Goal: Use online tool/utility: Utilize a website feature to perform a specific function

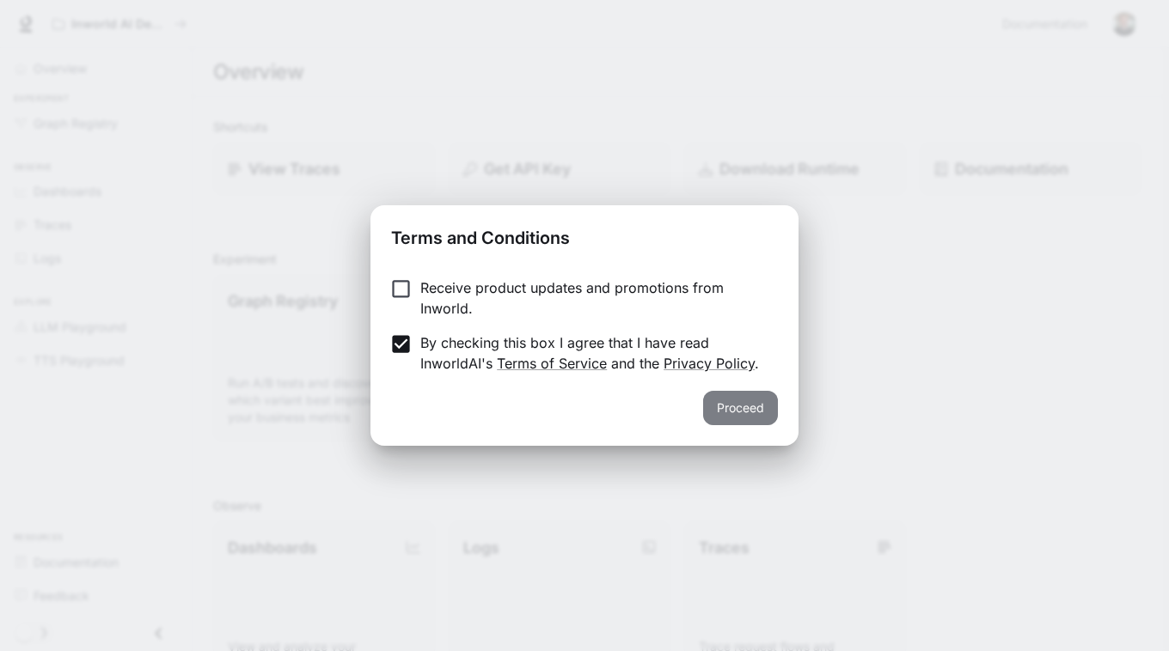
click at [735, 407] on button "Proceed" at bounding box center [740, 408] width 75 height 34
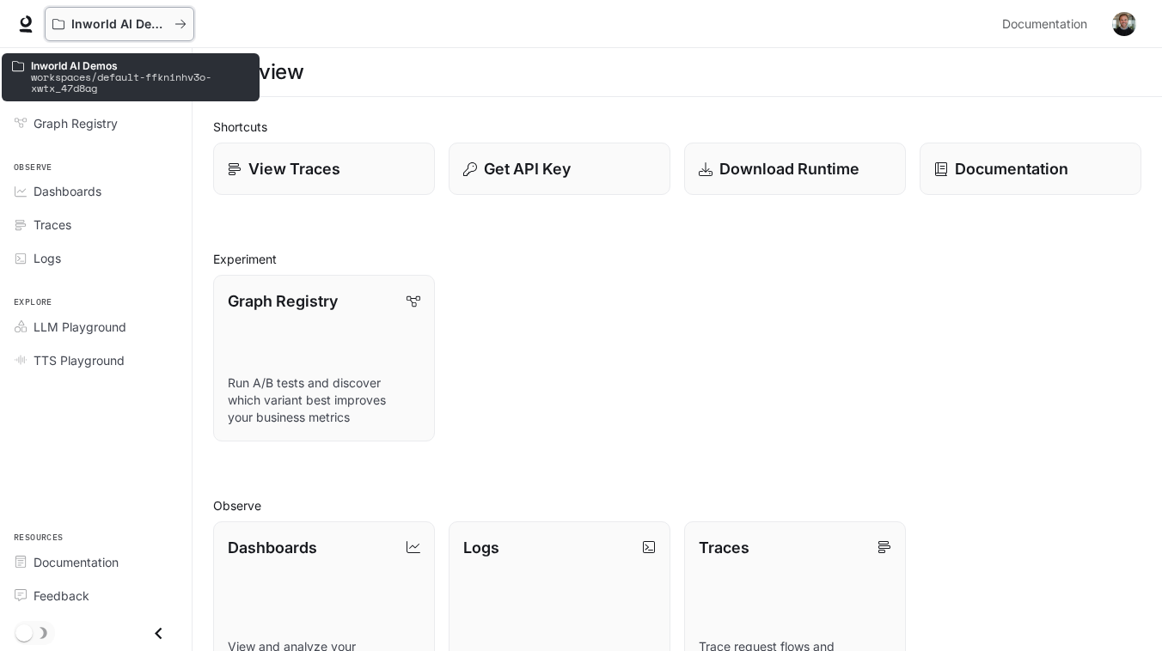
click at [180, 22] on icon "All workspaces" at bounding box center [180, 24] width 12 height 12
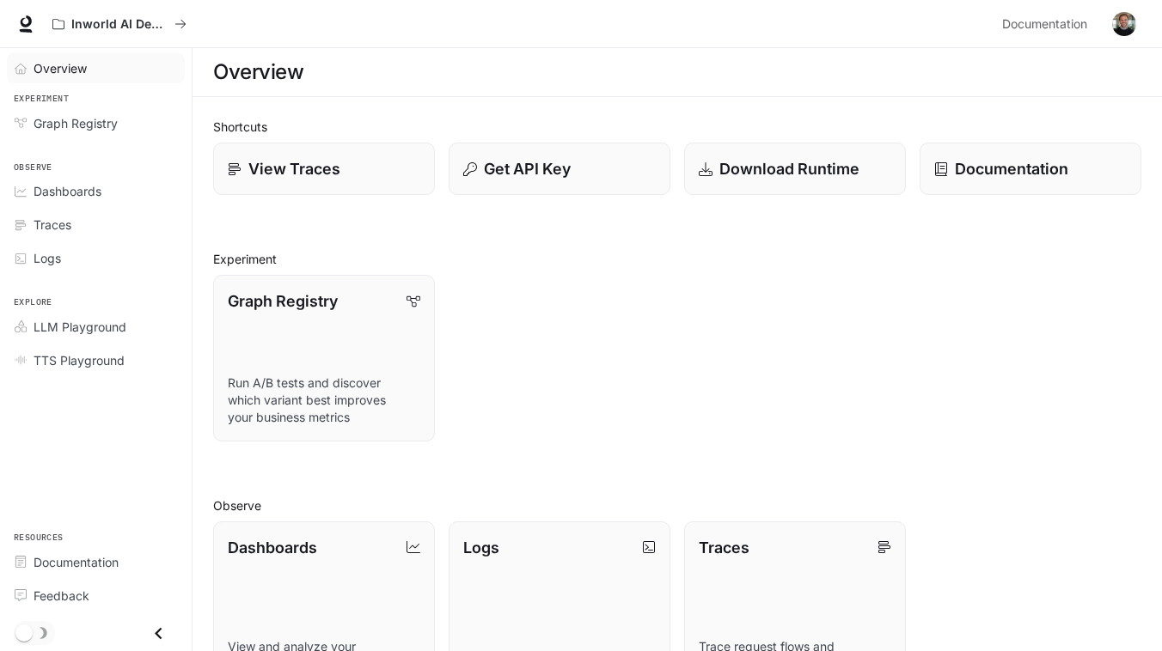
click at [72, 61] on span "Overview" at bounding box center [60, 68] width 53 height 18
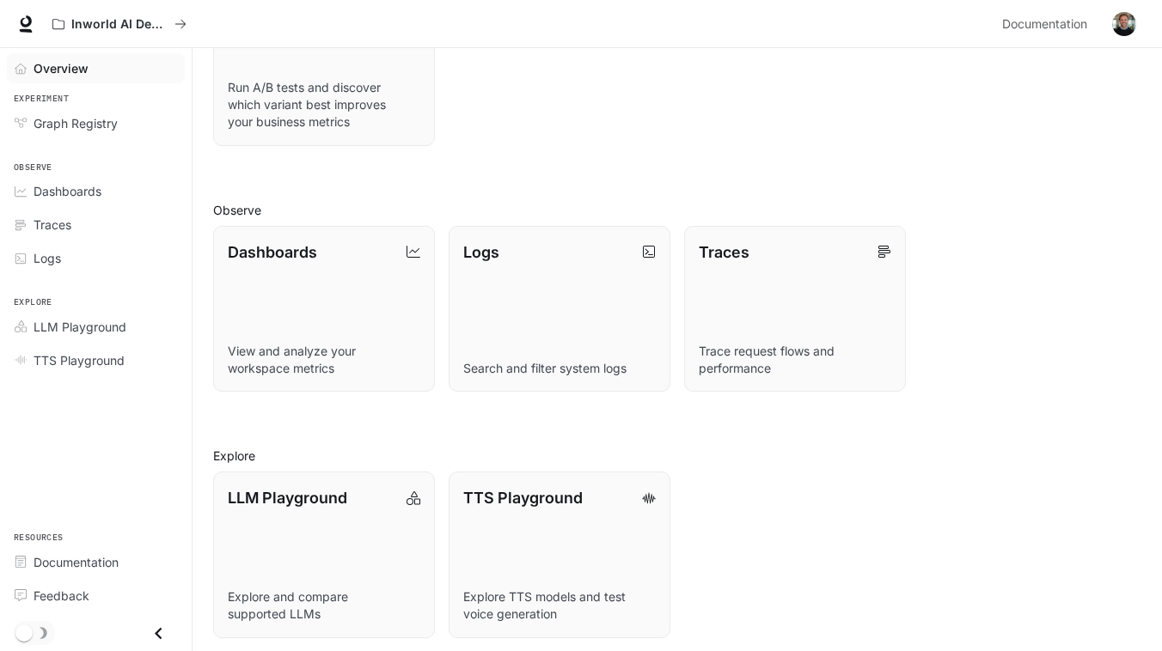
scroll to position [302, 0]
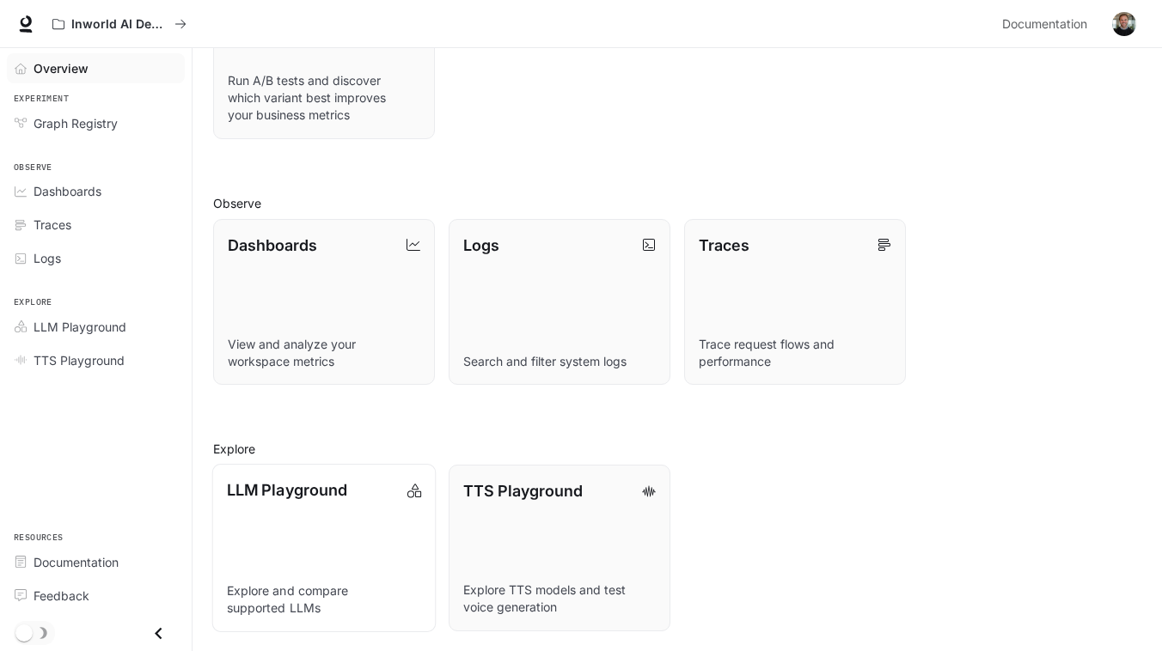
click at [259, 546] on link "LLM Playground Explore and compare supported LLMs" at bounding box center [324, 548] width 224 height 168
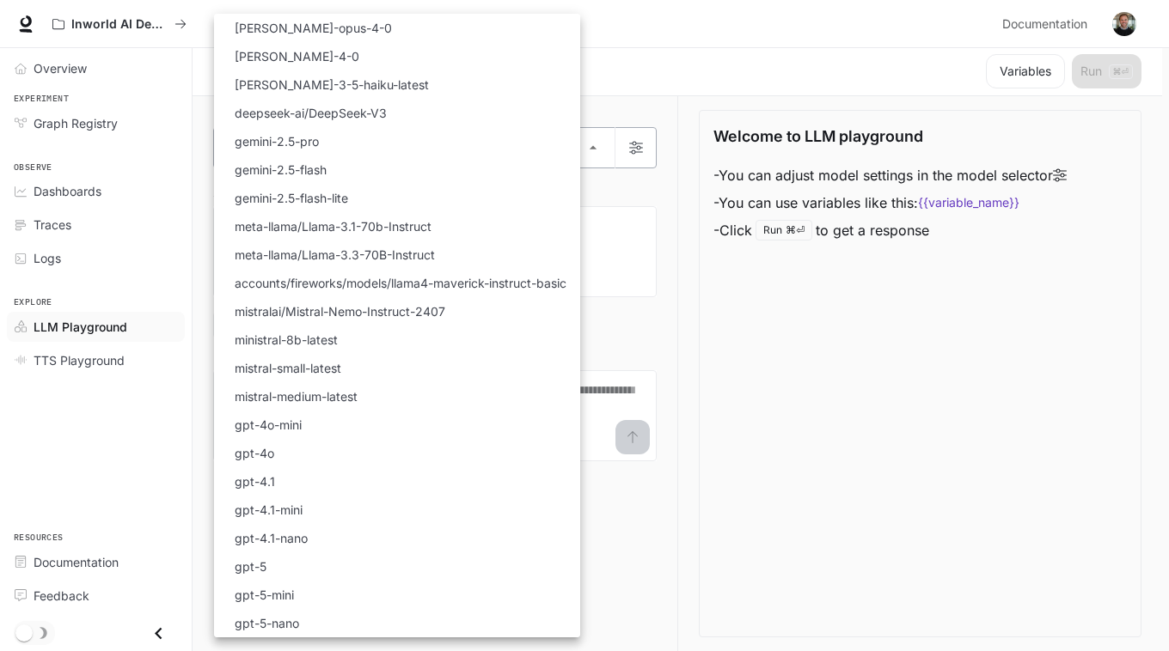
click at [330, 145] on body "Skip to main content Inworld AI Demos Documentation Documentation Portal Overvi…" at bounding box center [584, 325] width 1169 height 652
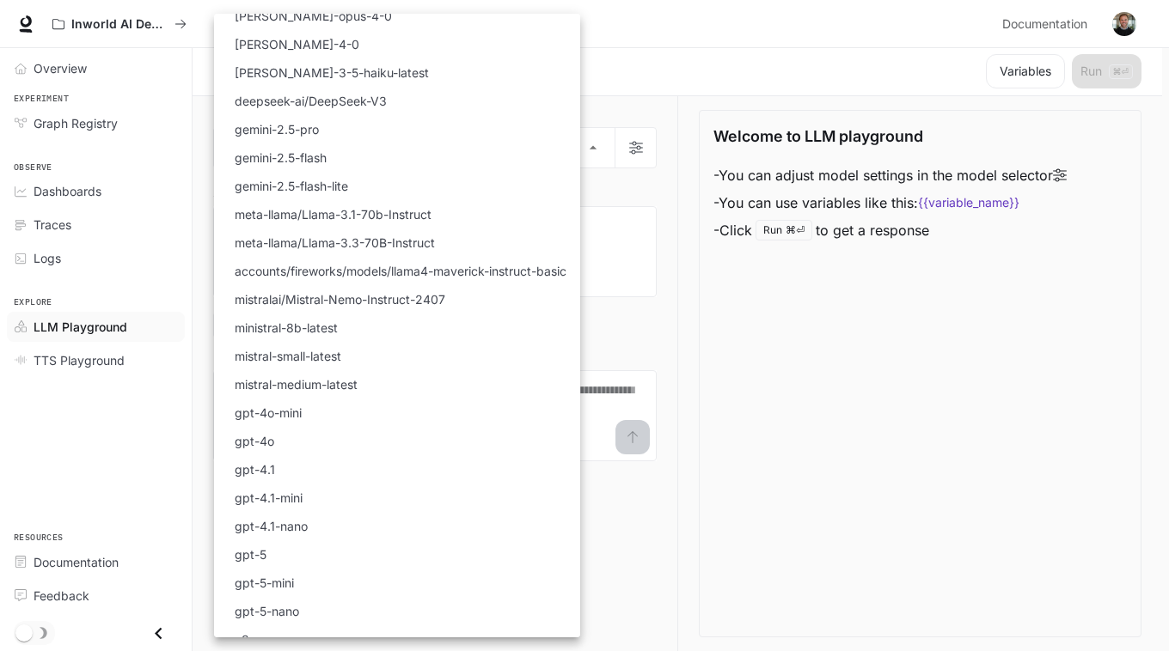
scroll to position [0, 0]
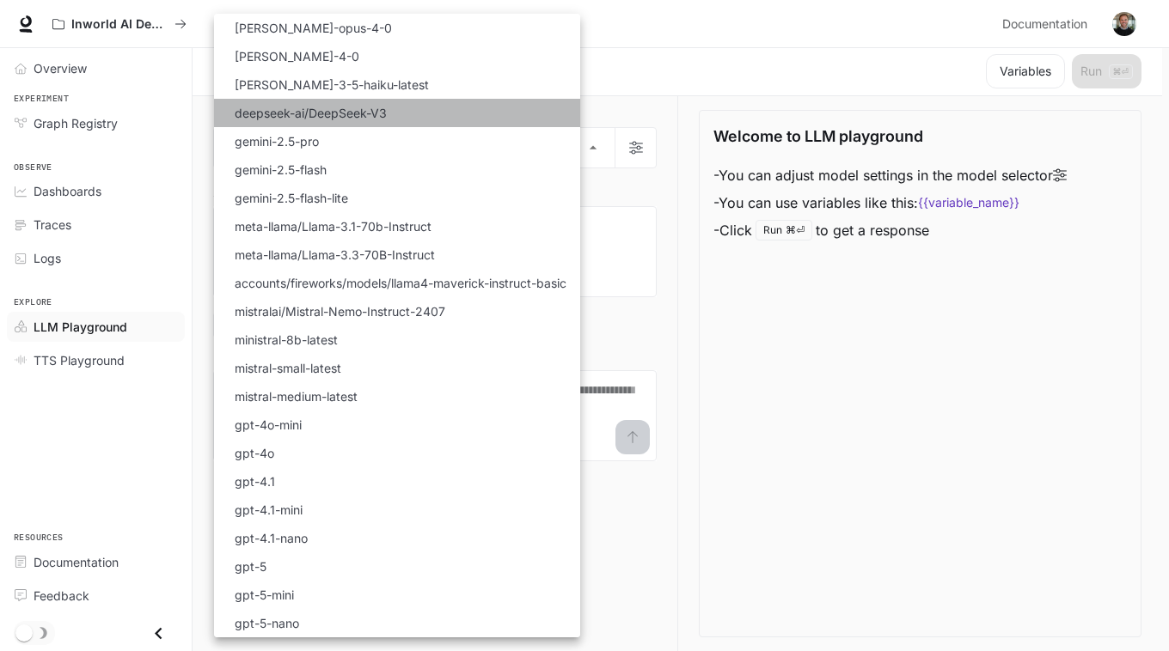
click at [282, 113] on p "deepseek-ai/DeepSeek-V3" at bounding box center [311, 113] width 152 height 18
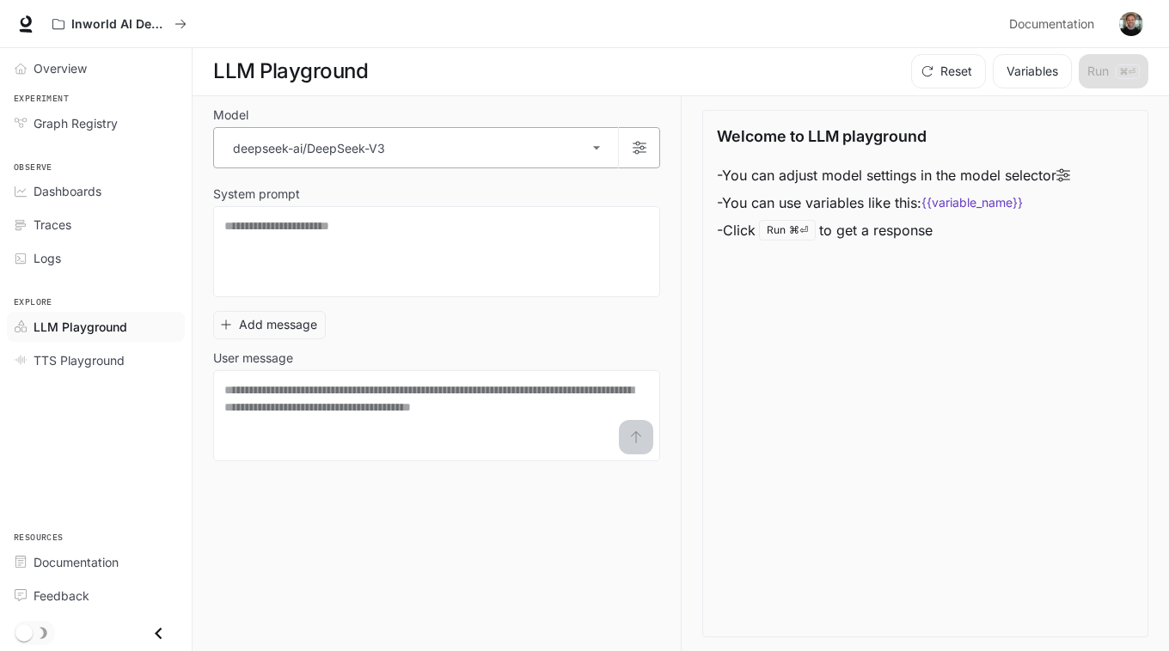
click at [320, 153] on body "**********" at bounding box center [584, 325] width 1169 height 652
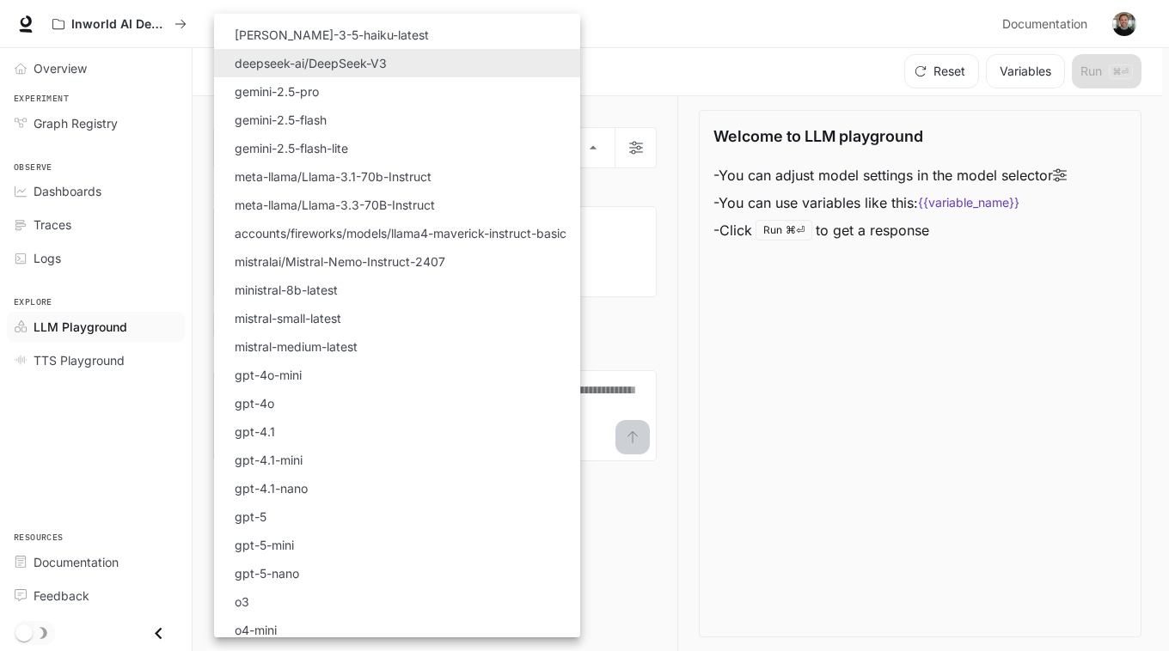
scroll to position [85, 0]
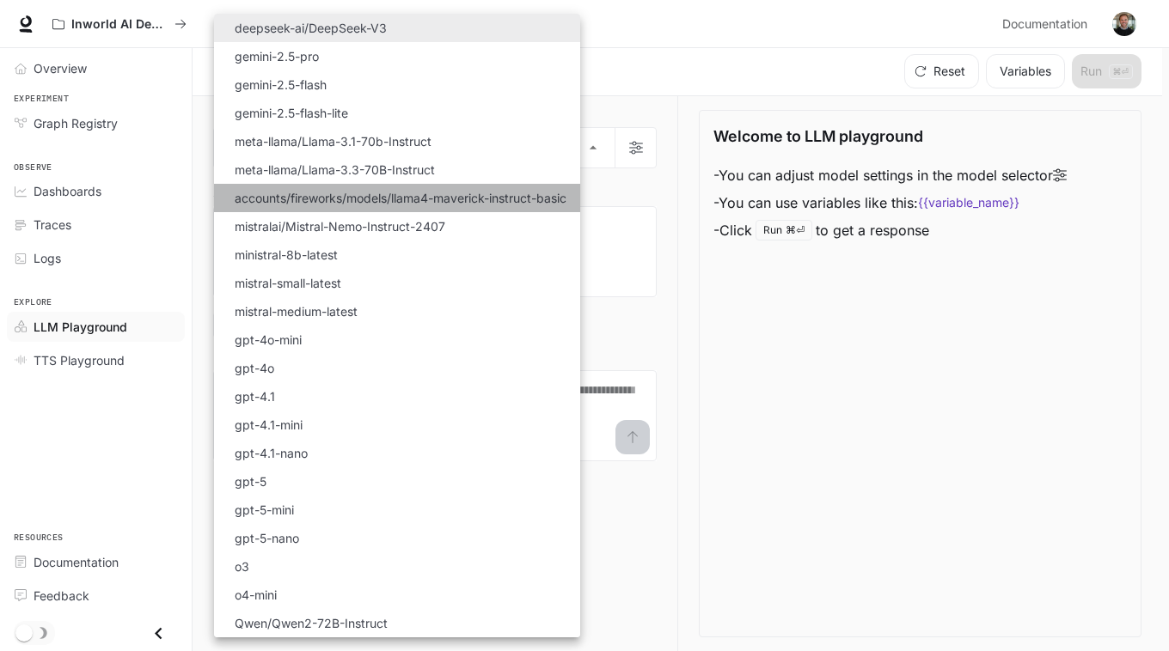
click at [319, 204] on p "accounts/fireworks/models/llama4-maverick-instruct-basic" at bounding box center [401, 198] width 332 height 18
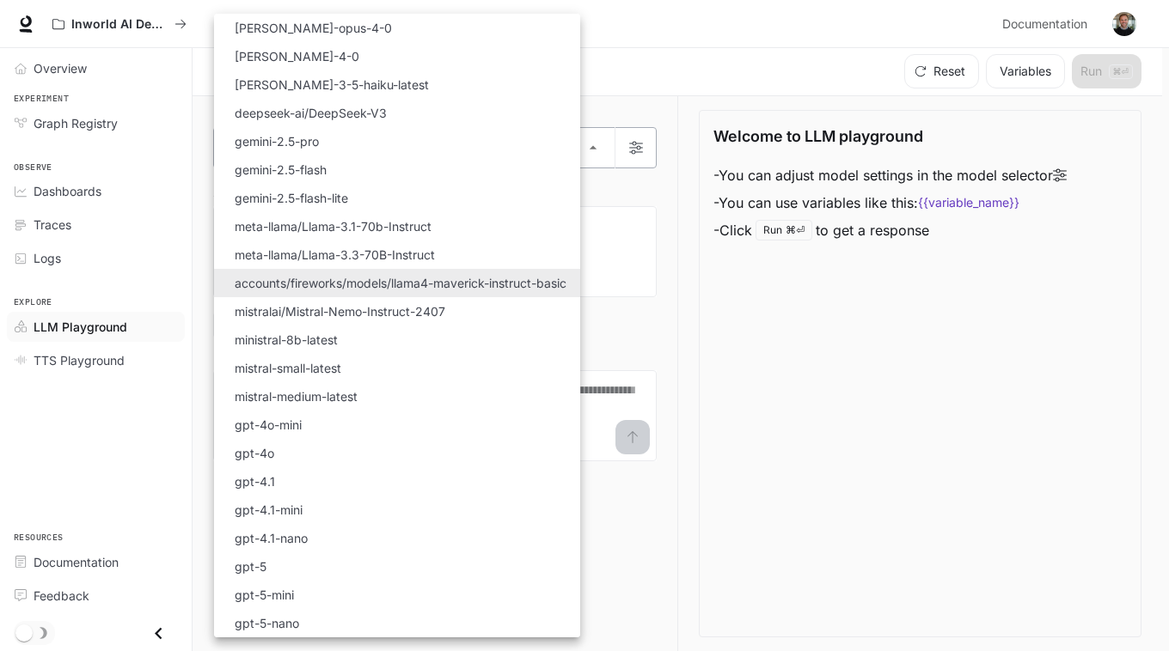
click at [457, 148] on body "**********" at bounding box center [584, 325] width 1169 height 652
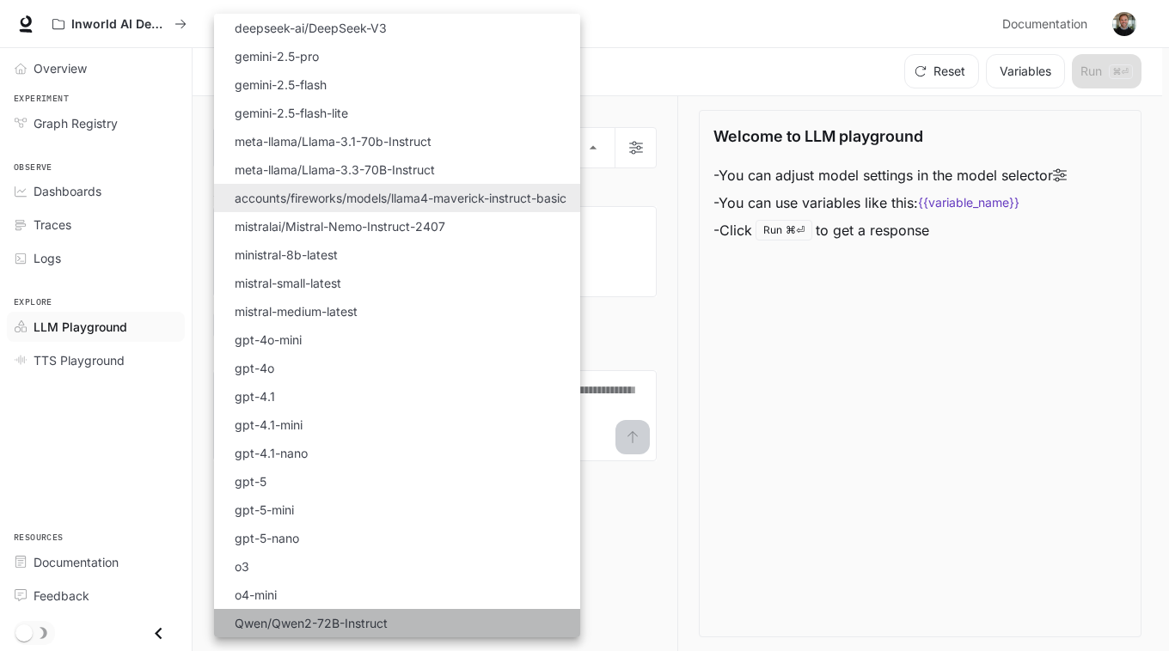
click at [345, 626] on p "Qwen/Qwen2-72B-Instruct" at bounding box center [311, 623] width 153 height 18
type input "**********"
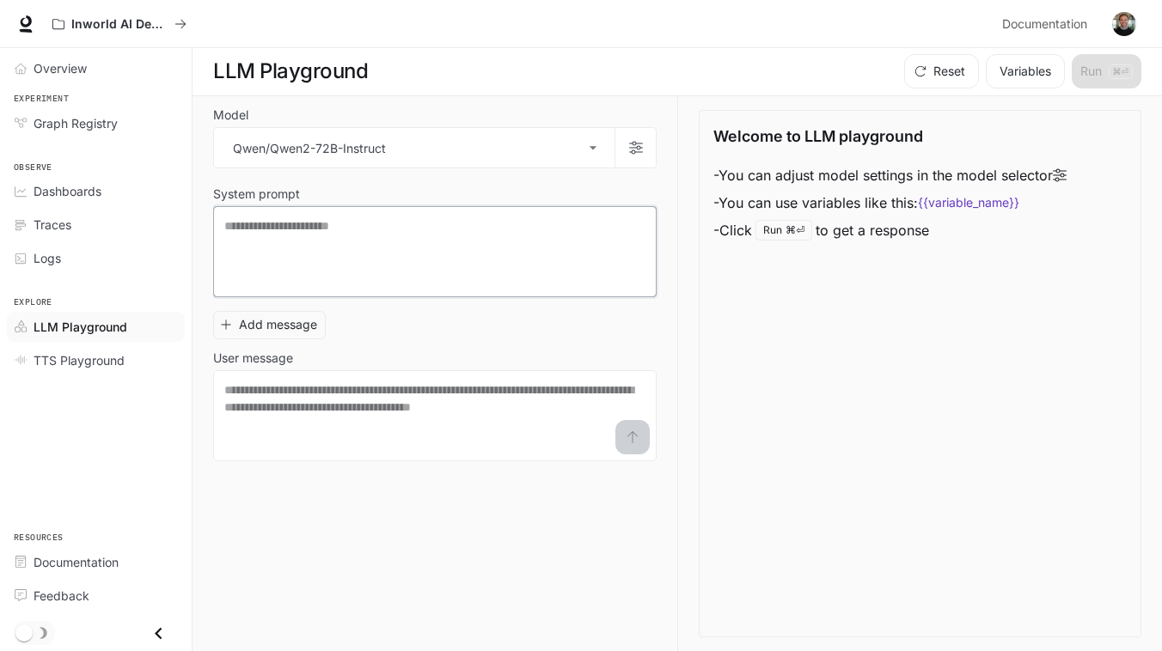
click at [315, 241] on textarea at bounding box center [434, 251] width 421 height 69
click at [100, 369] on link "TTS Playground" at bounding box center [96, 360] width 178 height 30
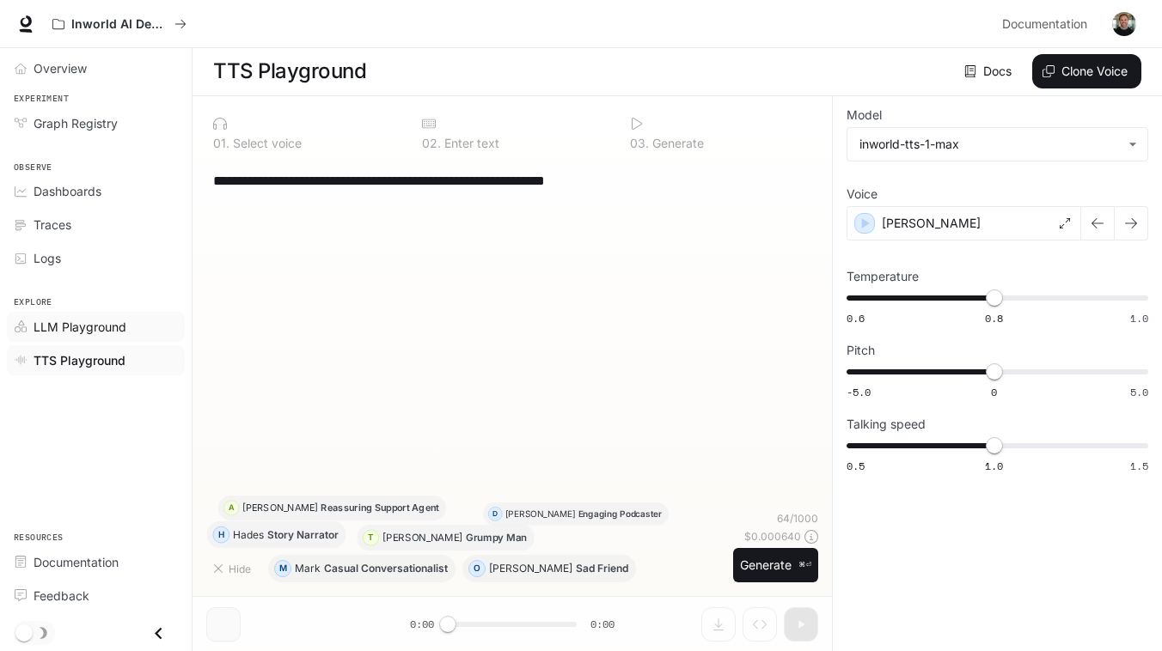
click at [93, 327] on span "LLM Playground" at bounding box center [80, 327] width 93 height 18
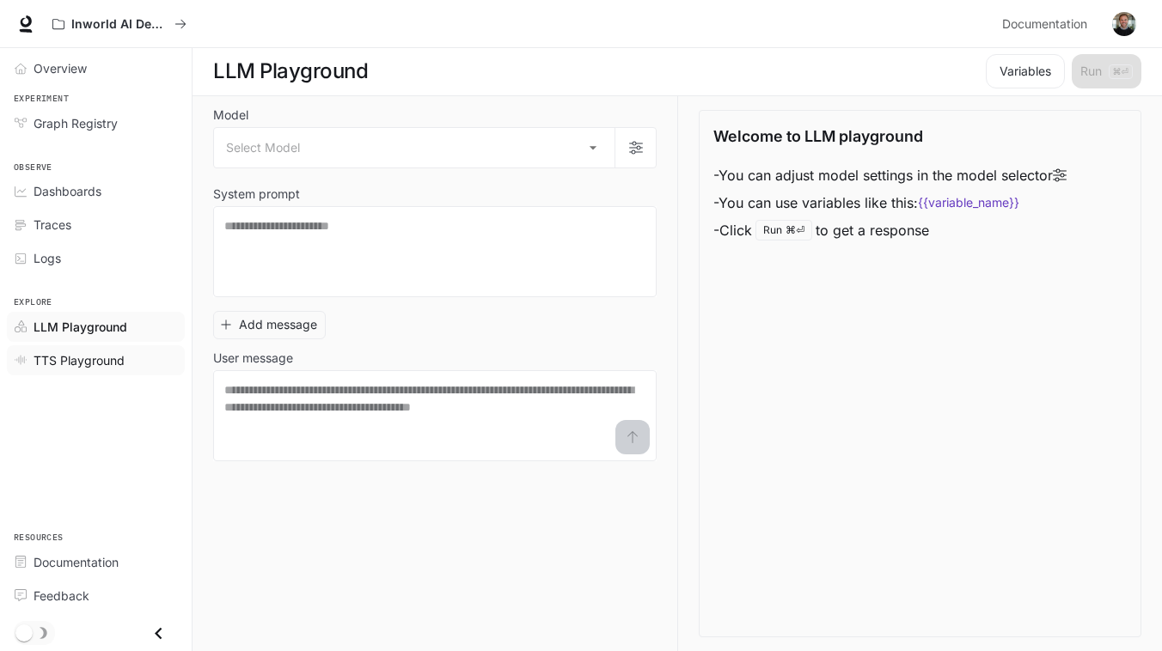
click at [76, 351] on span "TTS Playground" at bounding box center [79, 360] width 91 height 18
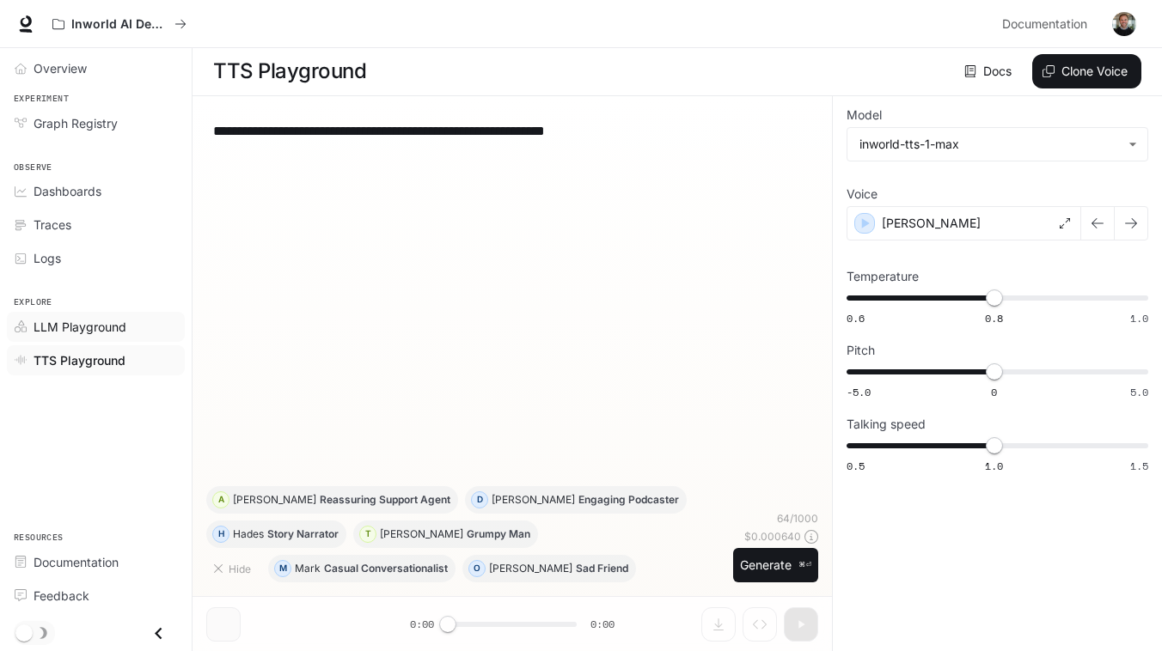
click at [76, 333] on span "LLM Playground" at bounding box center [80, 327] width 93 height 18
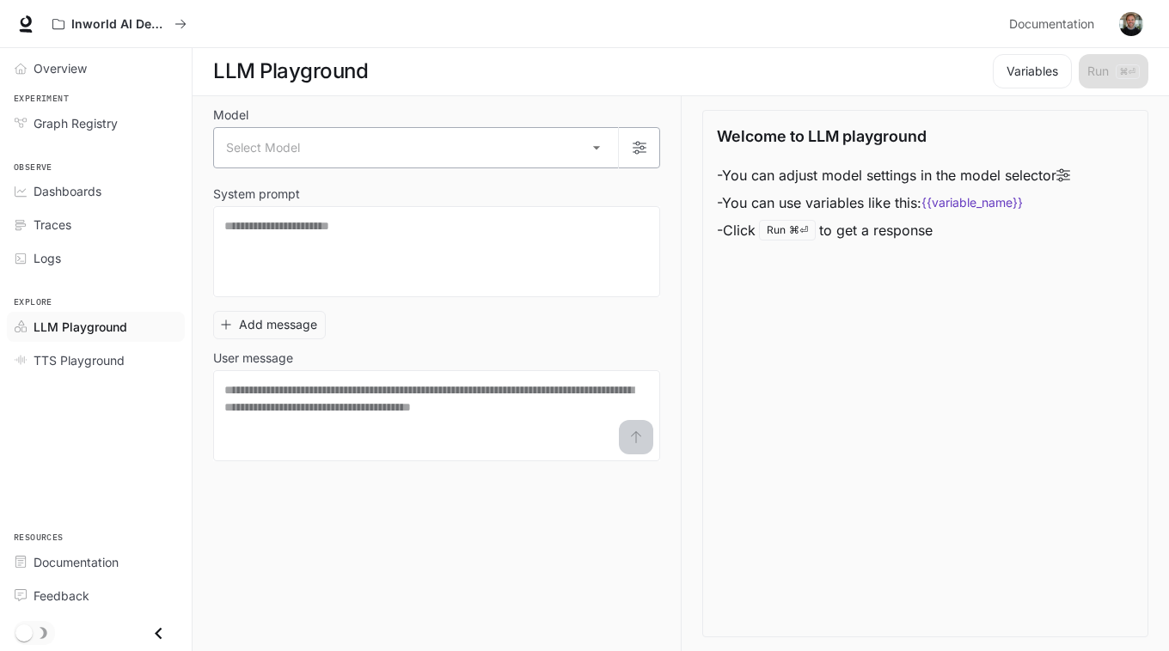
click at [271, 156] on body "Skip to main content Inworld AI Demos Documentation Documentation Portal Overvi…" at bounding box center [584, 325] width 1169 height 652
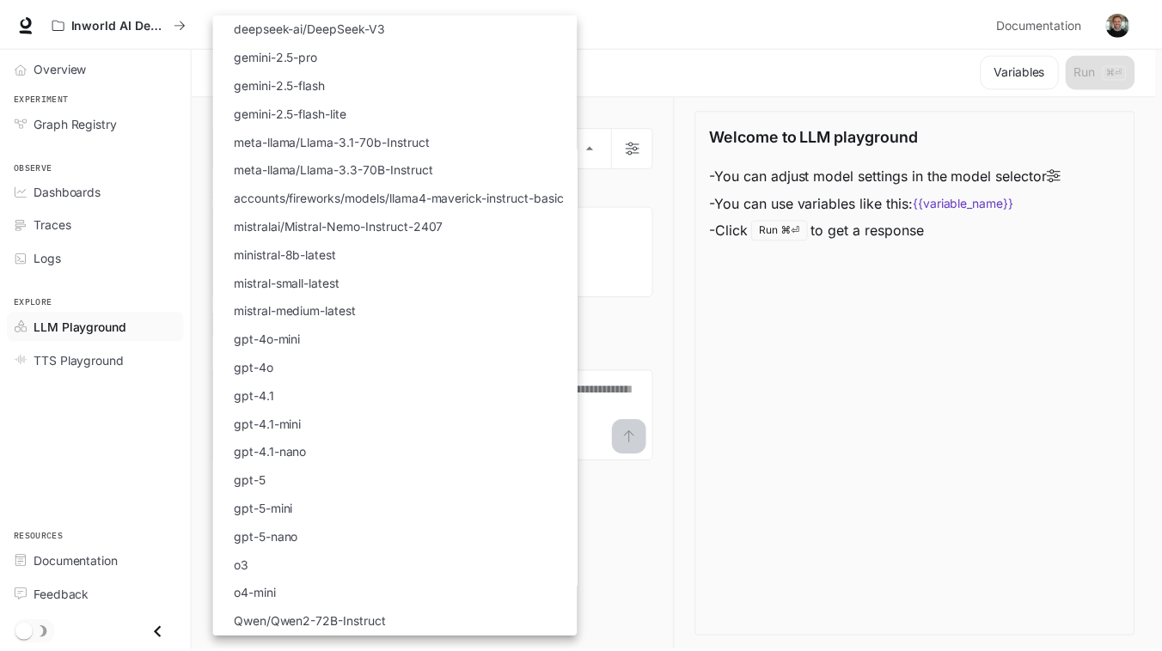
scroll to position [84, 0]
click at [791, 395] on div at bounding box center [584, 325] width 1169 height 651
